Goal: Information Seeking & Learning: Compare options

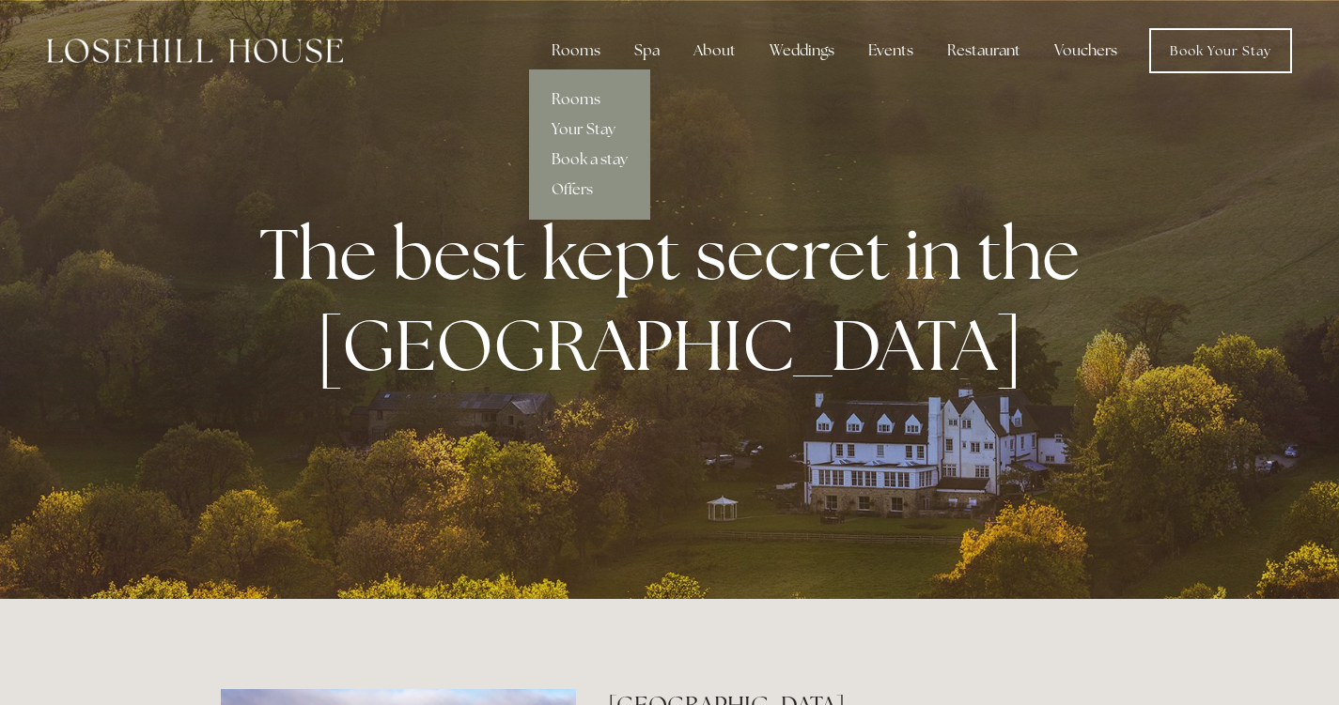
click at [581, 98] on link "Rooms" at bounding box center [589, 100] width 121 height 30
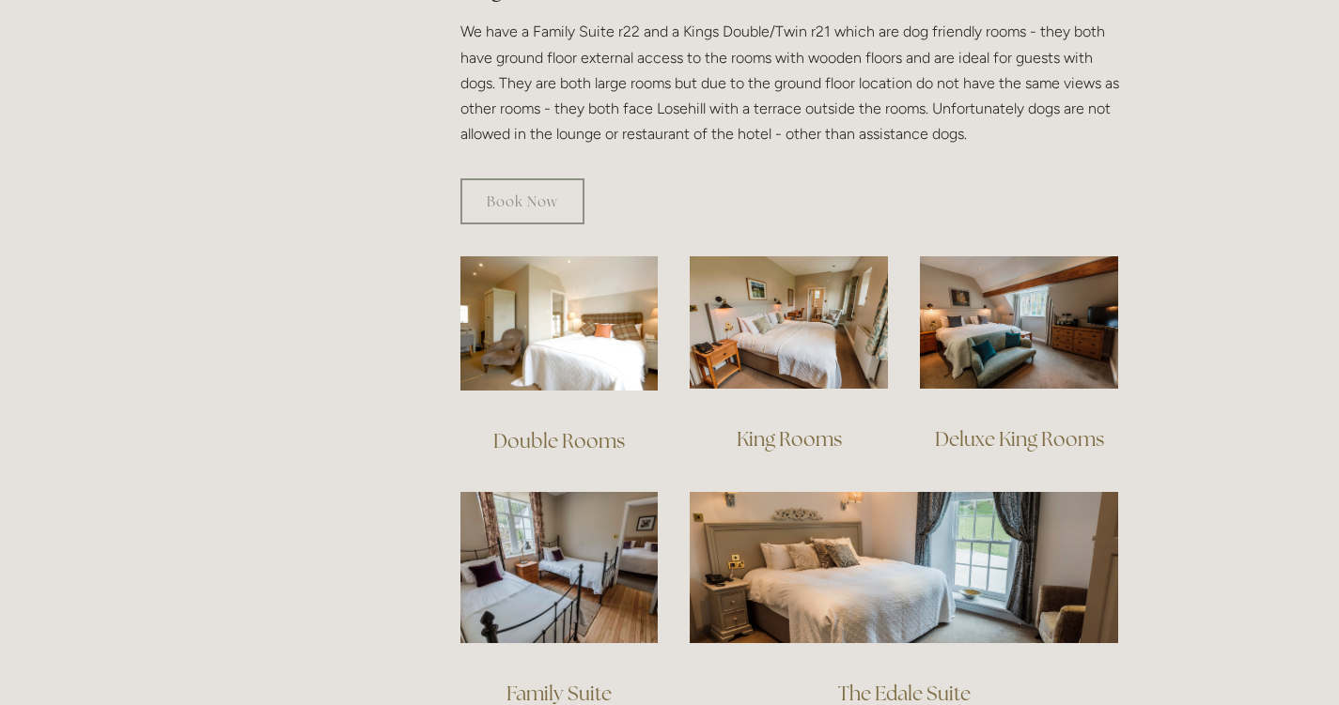
scroll to position [1122, 0]
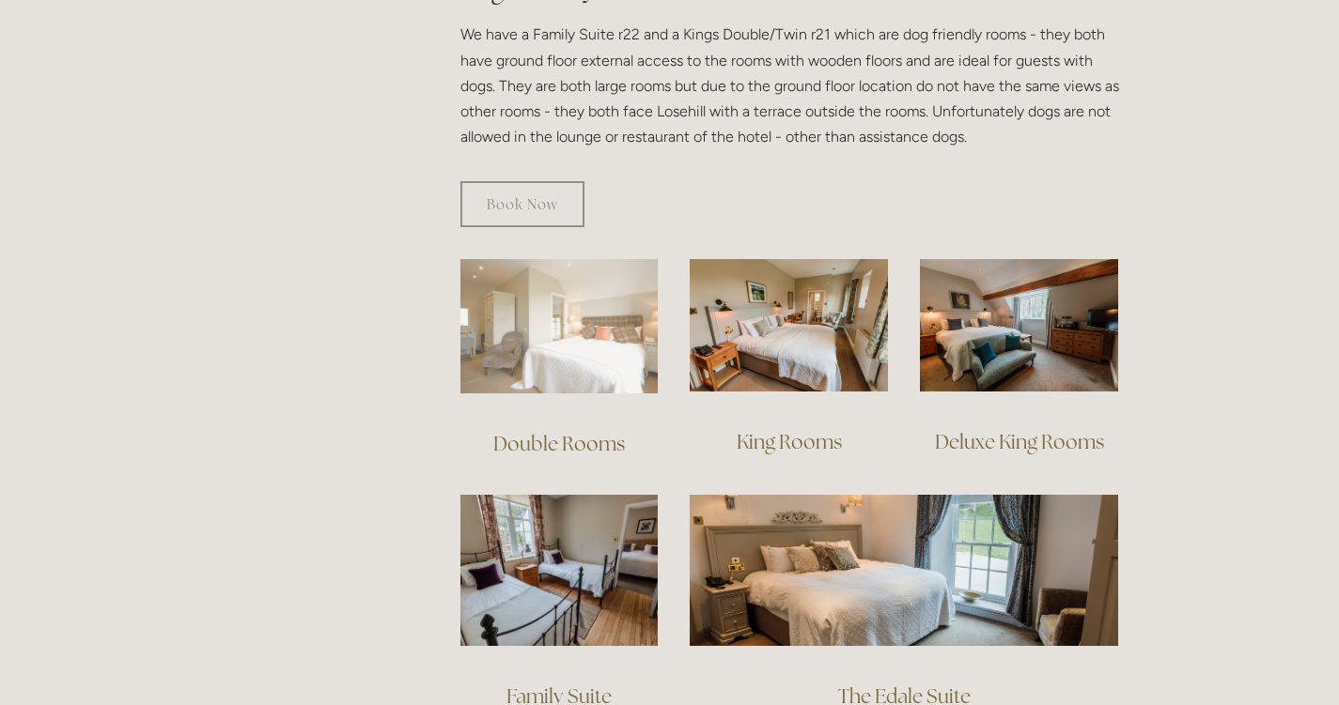
click at [601, 313] on img at bounding box center [559, 326] width 198 height 134
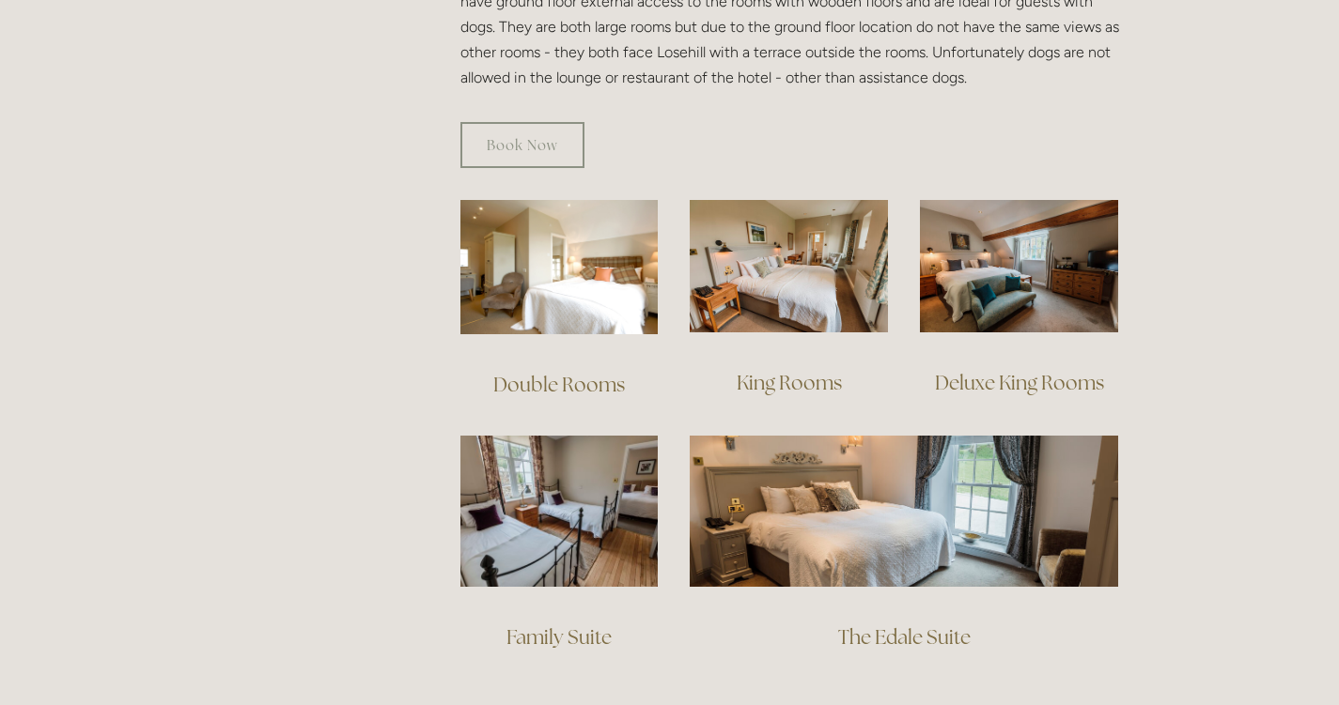
scroll to position [1183, 0]
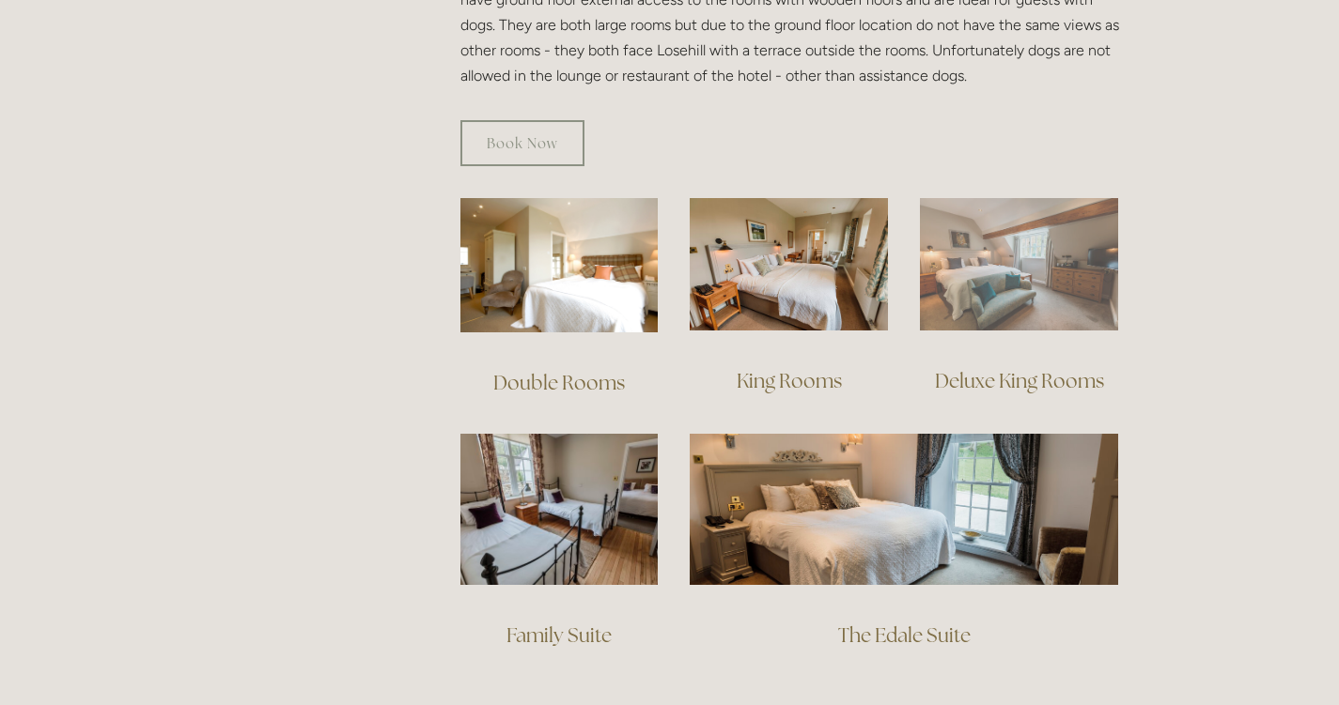
click at [1020, 259] on img at bounding box center [1019, 264] width 198 height 132
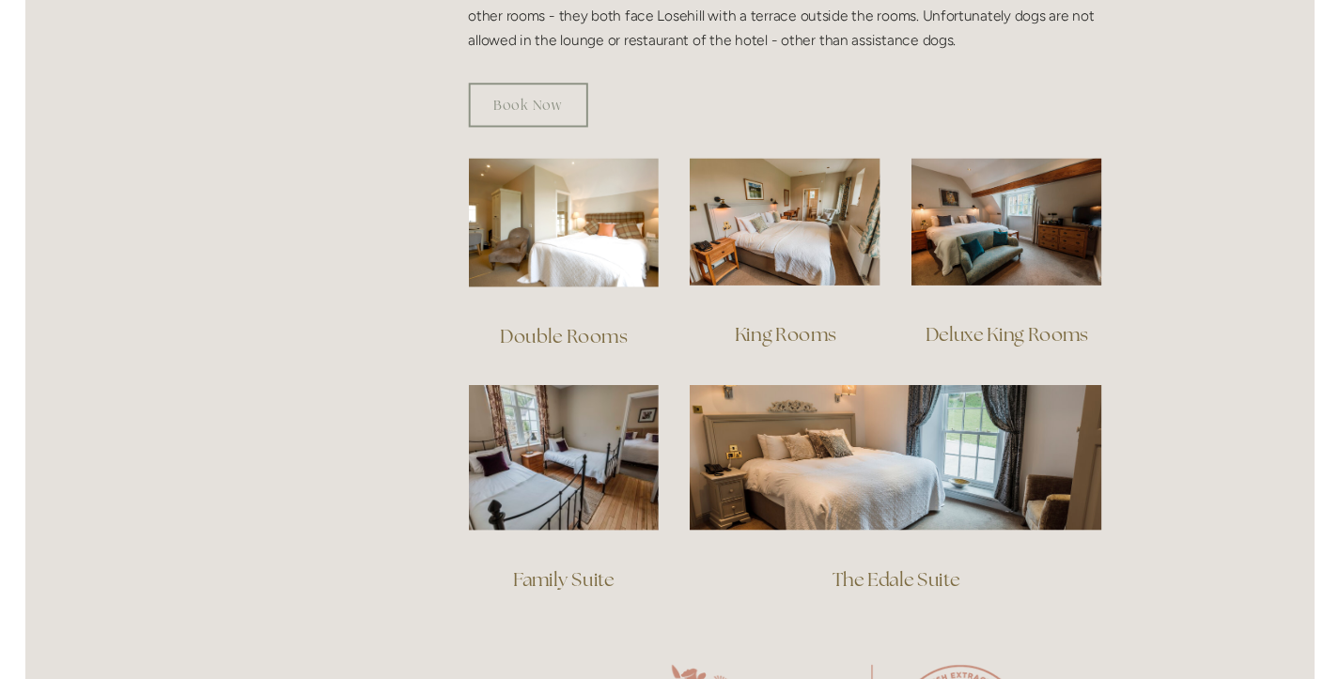
scroll to position [1218, 0]
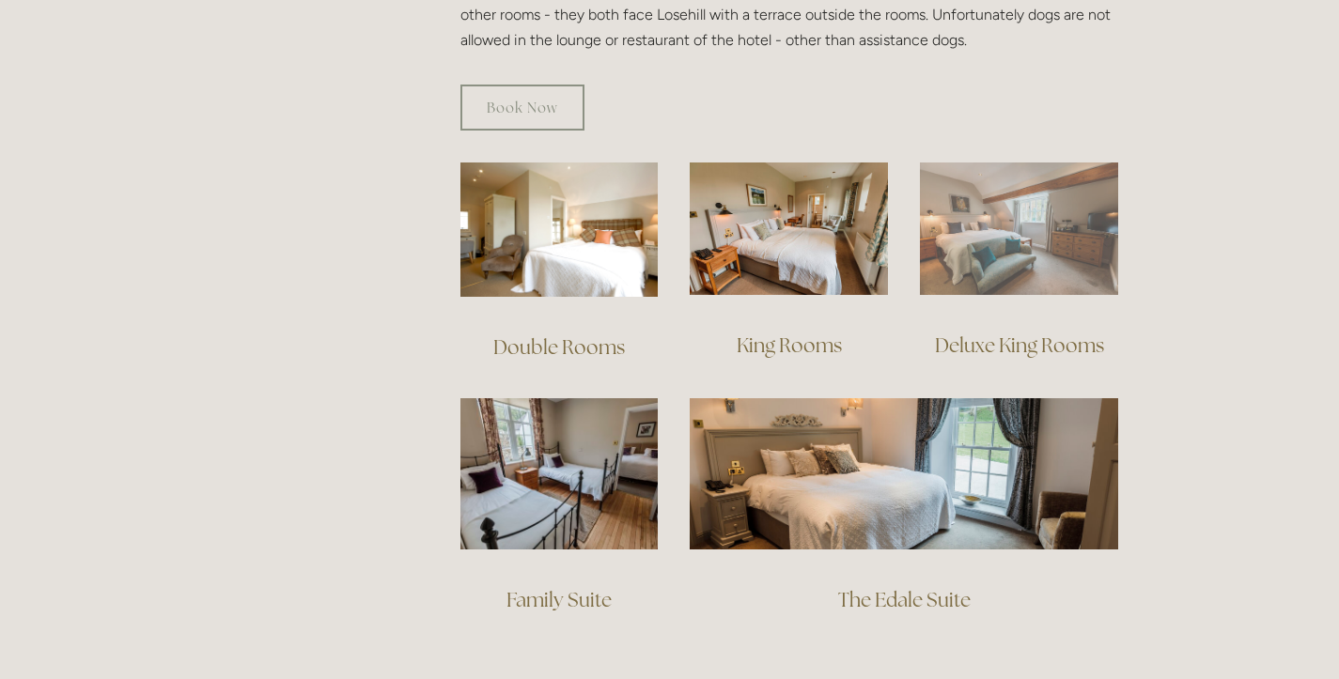
click at [975, 225] on img at bounding box center [1019, 229] width 198 height 132
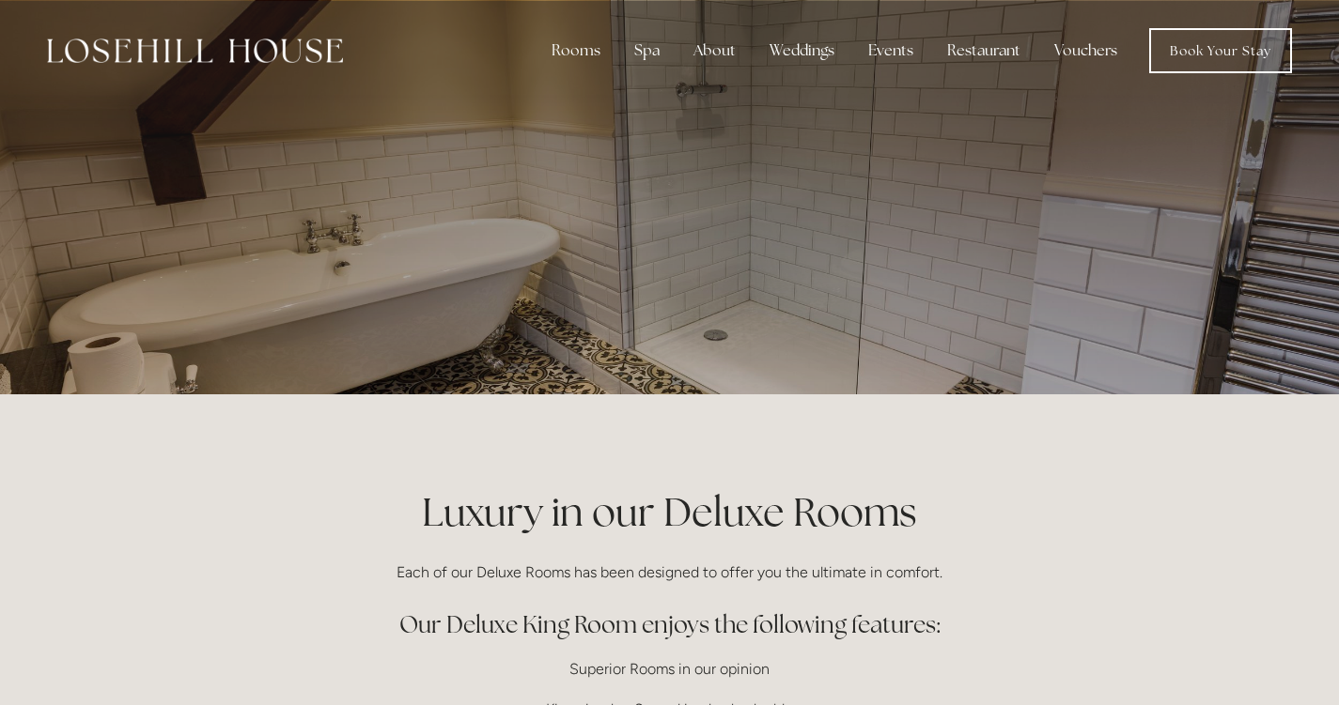
click at [1323, 203] on div at bounding box center [669, 197] width 1339 height 395
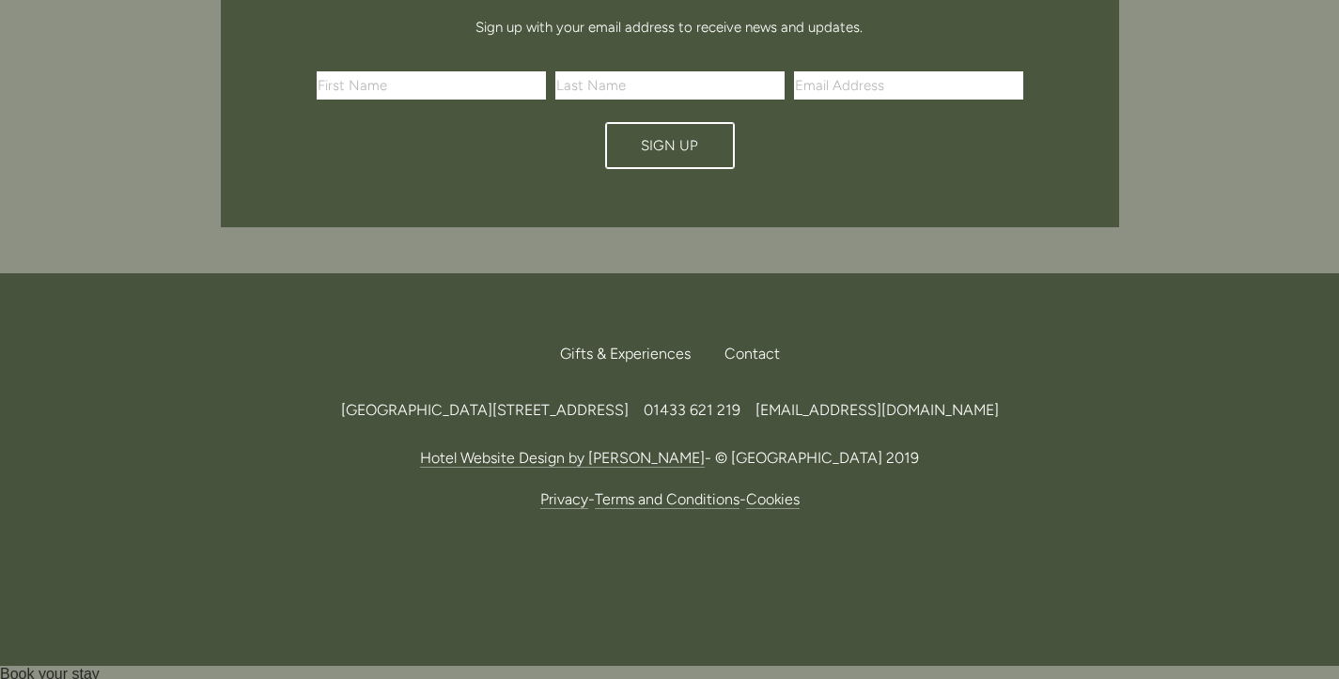
scroll to position [1718, 0]
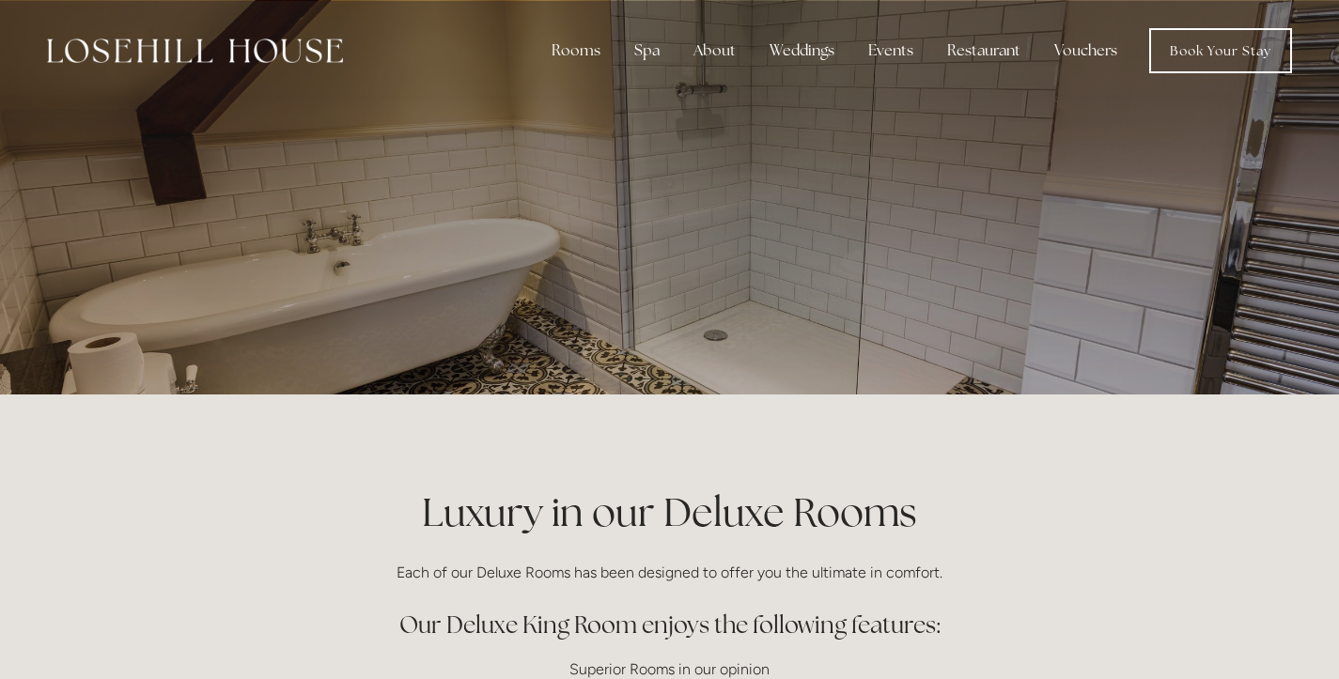
scroll to position [0, 0]
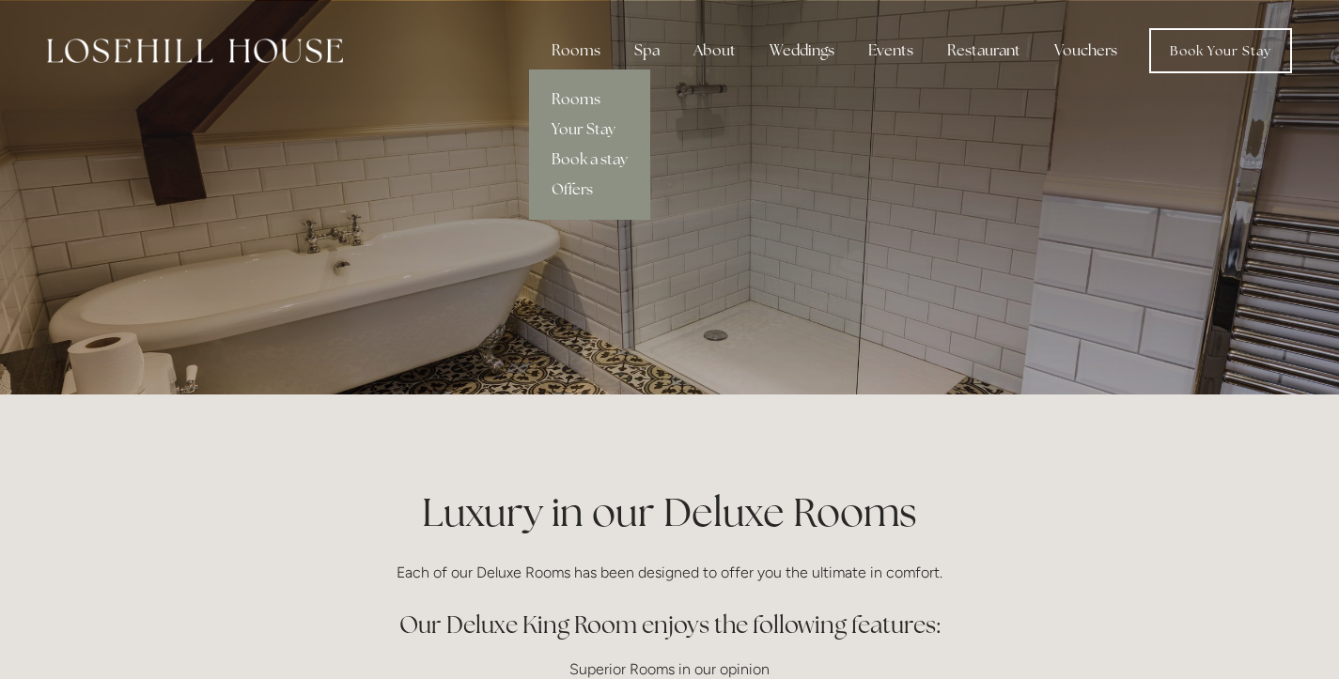
click at [584, 101] on link "Rooms" at bounding box center [589, 100] width 121 height 30
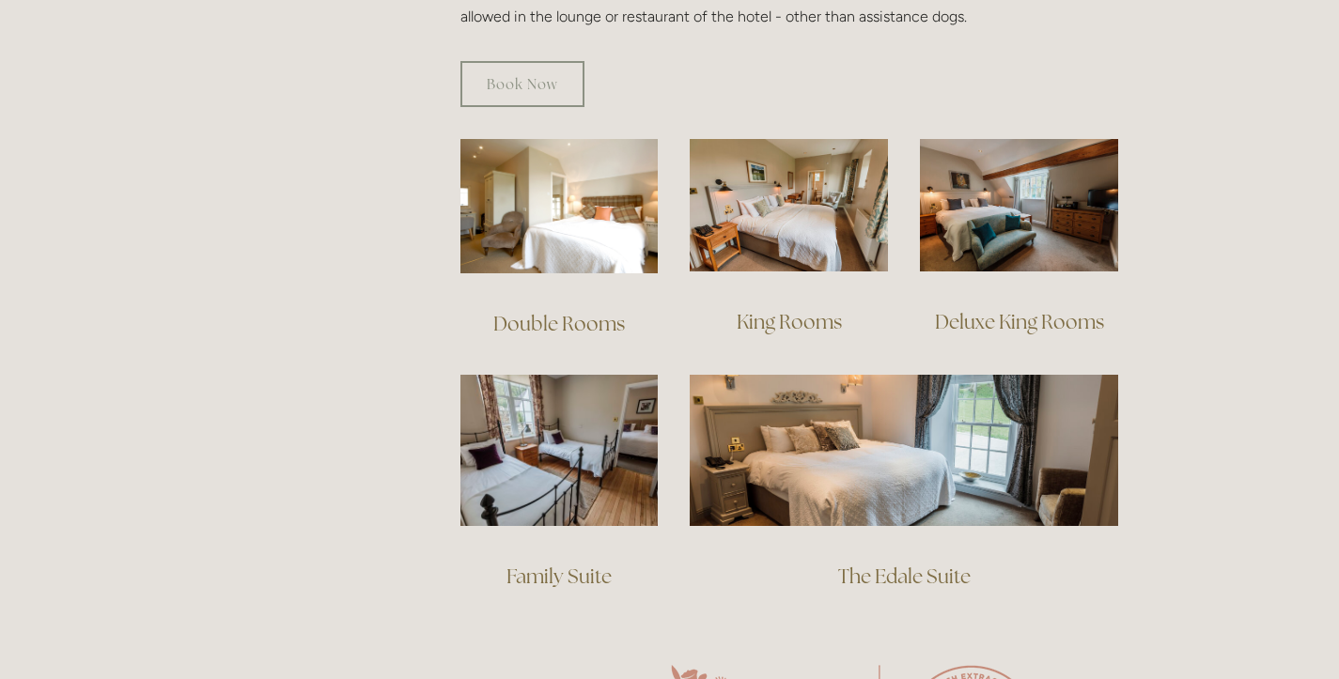
scroll to position [1244, 0]
